Goal: Transaction & Acquisition: Obtain resource

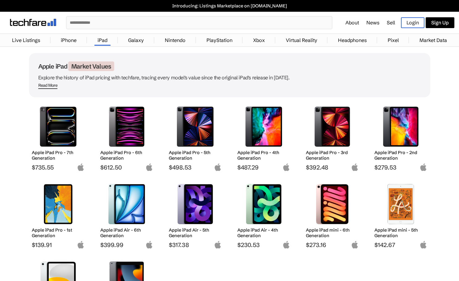
click at [253, 156] on h2 "Apple iPad Pro - 4th Generation" at bounding box center [263, 155] width 53 height 11
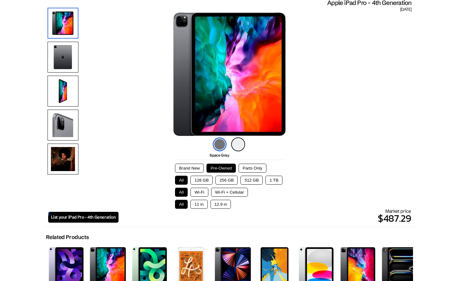
scroll to position [58, 0]
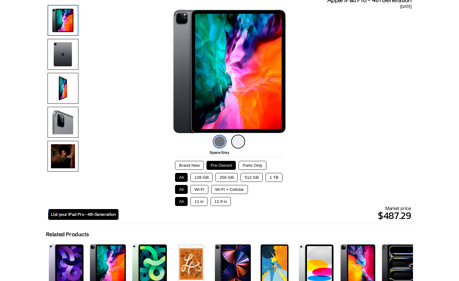
click at [240, 191] on button "Wi-Fi + Cellular" at bounding box center [229, 189] width 37 height 9
click at [201, 203] on button "11 in" at bounding box center [198, 201] width 17 height 9
click at [278, 175] on button "1 TB" at bounding box center [273, 177] width 17 height 9
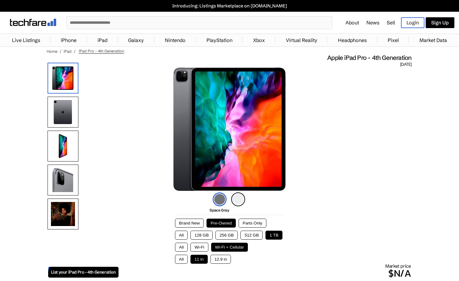
scroll to position [0, 0]
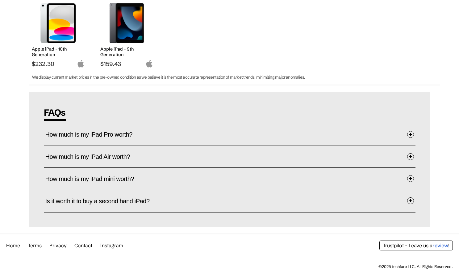
scroll to position [258, 0]
click at [410, 134] on span at bounding box center [410, 134] width 7 height 7
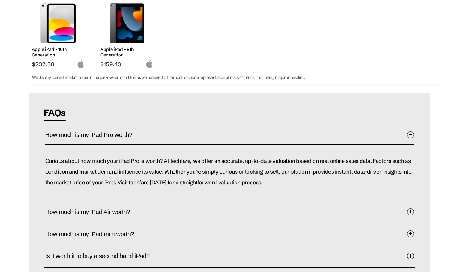
click at [410, 134] on span at bounding box center [410, 134] width 7 height 7
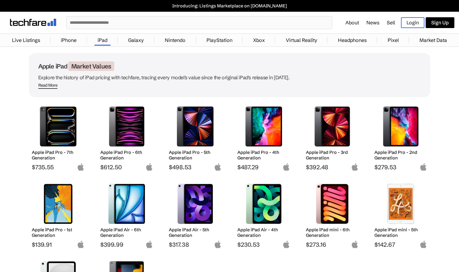
scroll to position [0, 0]
click at [388, 20] on link "Sell" at bounding box center [391, 22] width 8 height 6
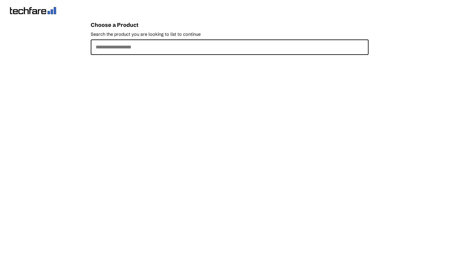
click at [174, 46] on input "Search the product you are looking to list to continue" at bounding box center [230, 47] width 278 height 15
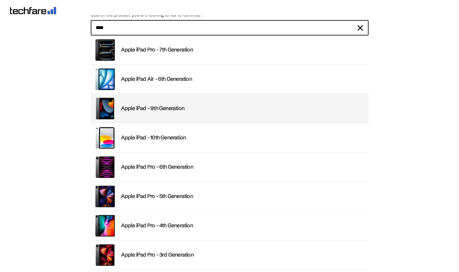
scroll to position [22, 0]
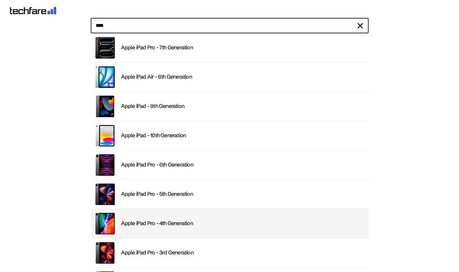
type input "****"
click at [132, 224] on div "Apple iPad Pro - 4th Generation" at bounding box center [243, 223] width 244 height 7
